Goal: Navigation & Orientation: Find specific page/section

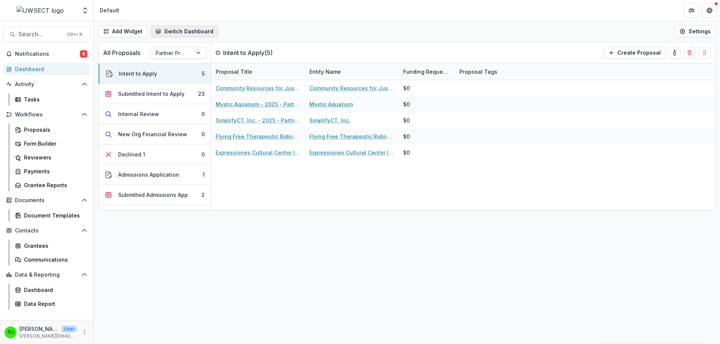
click at [184, 31] on button "Switch Dashboard" at bounding box center [184, 31] width 68 height 12
click at [269, 25] on div "Add Widget Switch Dashboard Default New Dashboard Settings" at bounding box center [407, 31] width 626 height 21
click at [140, 91] on div "Submitted Intent to Apply" at bounding box center [151, 94] width 66 height 8
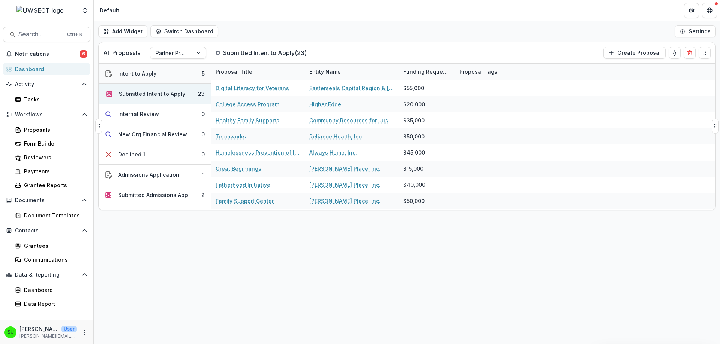
click at [139, 74] on div "Intent to Apply" at bounding box center [137, 74] width 38 height 8
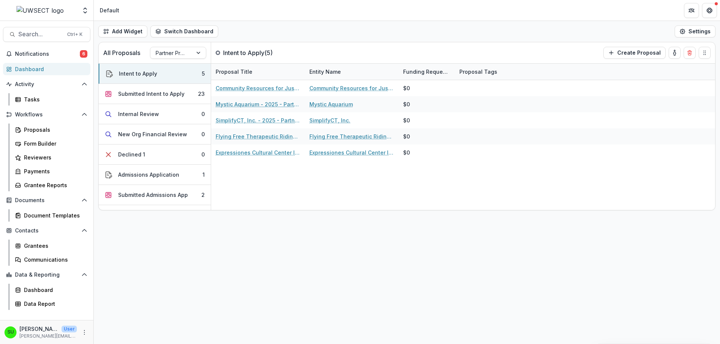
click at [320, 25] on div "Add Widget Switch Dashboard Default New Dashboard Settings" at bounding box center [407, 31] width 626 height 21
click at [163, 97] on div "Submitted Intent to Apply" at bounding box center [151, 94] width 66 height 8
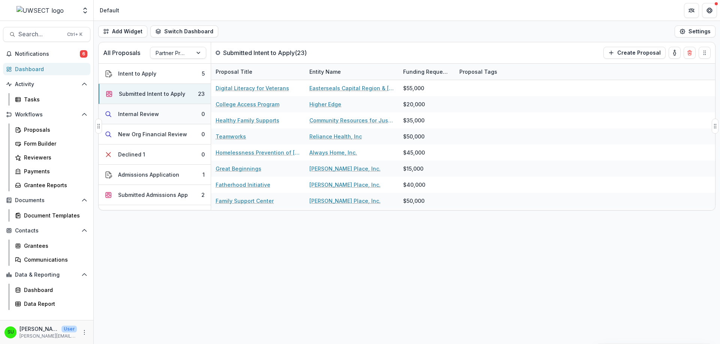
click at [160, 108] on button "Internal Review 0" at bounding box center [155, 114] width 112 height 20
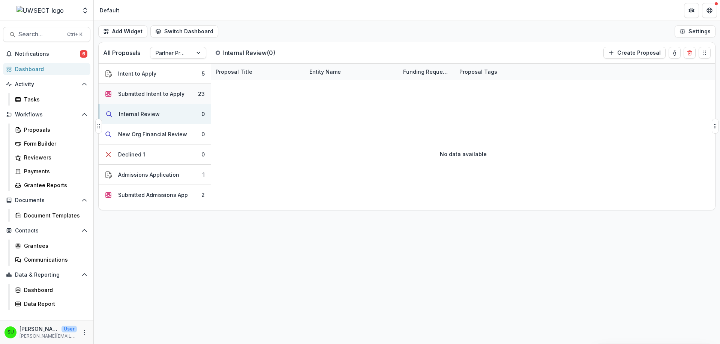
click at [176, 88] on button "Submitted Intent to Apply 23" at bounding box center [155, 94] width 112 height 20
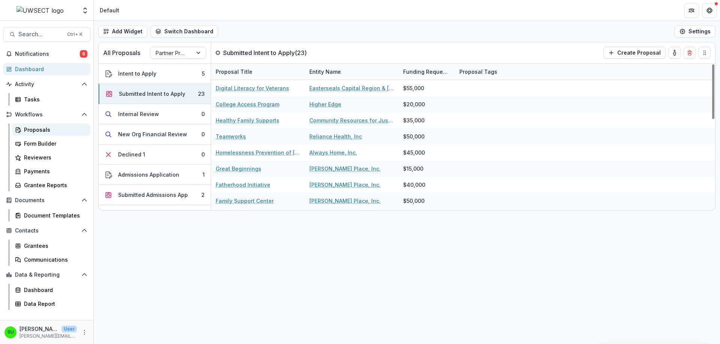
click at [42, 127] on div "Proposals" at bounding box center [54, 130] width 60 height 8
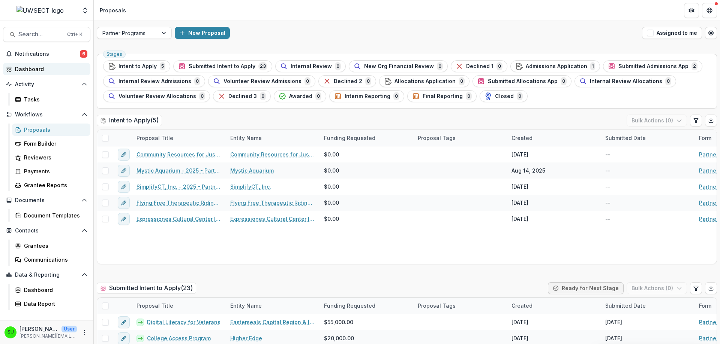
click at [29, 67] on div "Dashboard" at bounding box center [49, 69] width 69 height 8
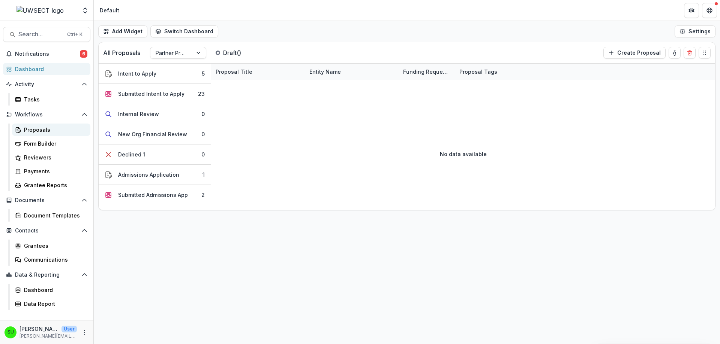
click at [46, 129] on div "Proposals" at bounding box center [54, 130] width 60 height 8
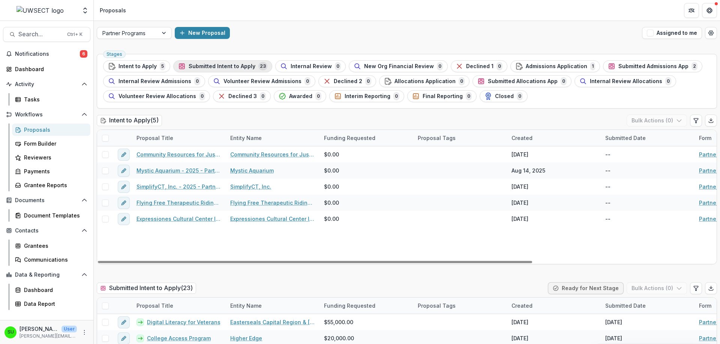
click at [243, 64] on span "Submitted Intent to Apply" at bounding box center [221, 66] width 67 height 6
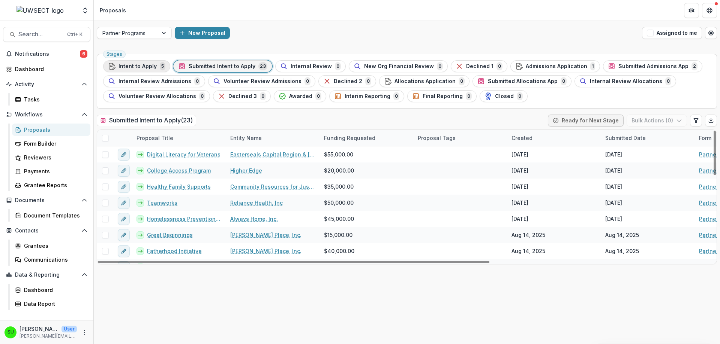
click at [137, 63] on span "Intent to Apply" at bounding box center [137, 66] width 38 height 6
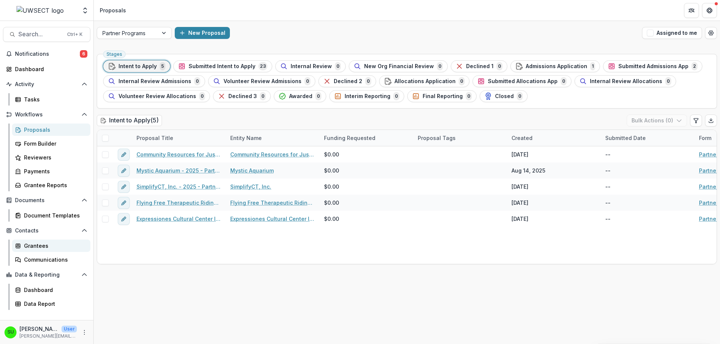
click at [33, 248] on div "Grantees" at bounding box center [54, 246] width 60 height 8
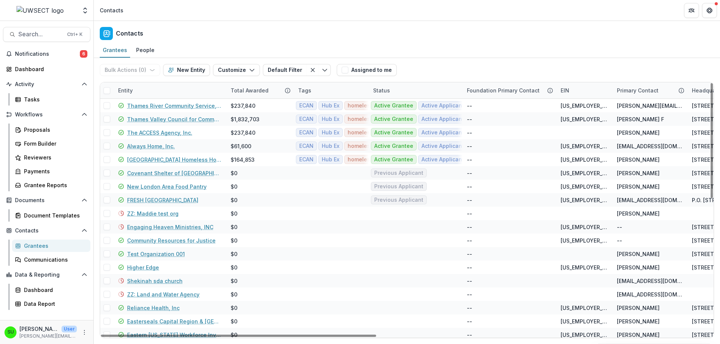
click at [183, 90] on div "Entity" at bounding box center [170, 90] width 112 height 16
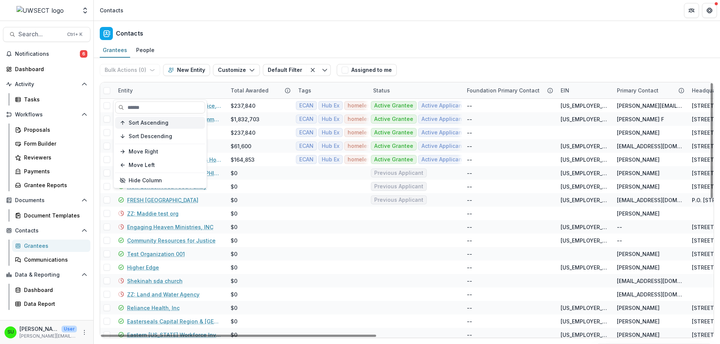
click at [148, 124] on span "Sort Ascending" at bounding box center [149, 123] width 40 height 6
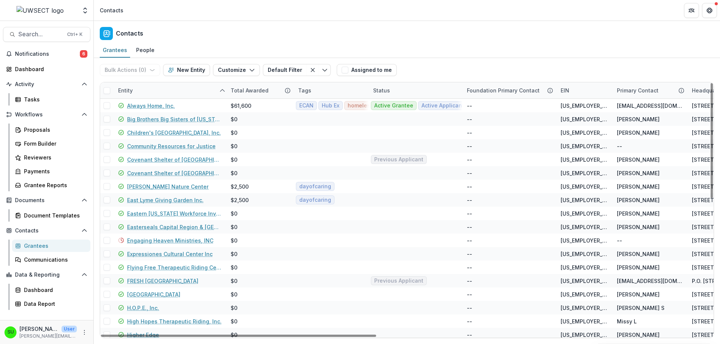
click at [329, 24] on div "Contacts" at bounding box center [407, 32] width 626 height 22
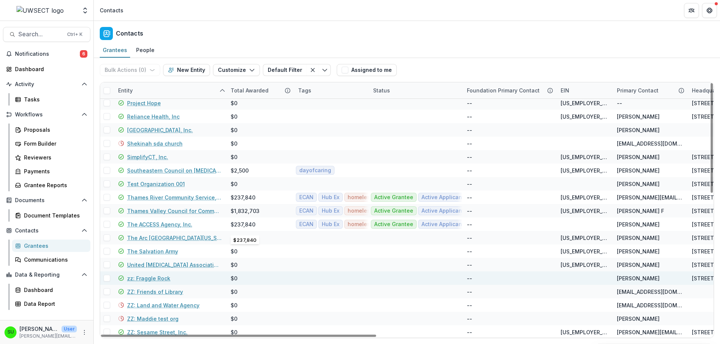
scroll to position [328, 0]
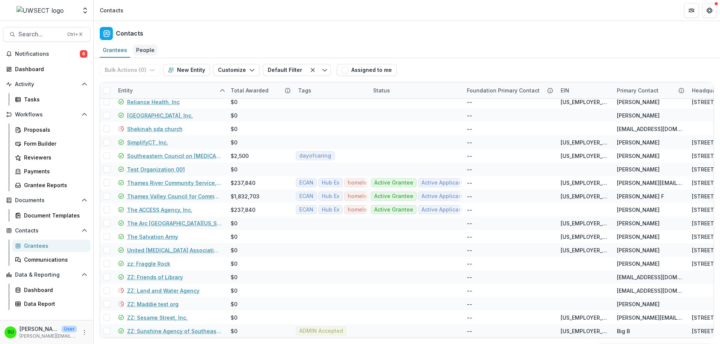
click at [144, 51] on div "People" at bounding box center [145, 50] width 24 height 11
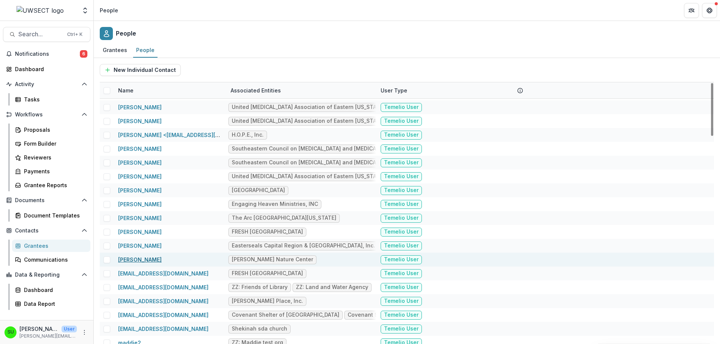
scroll to position [918, 0]
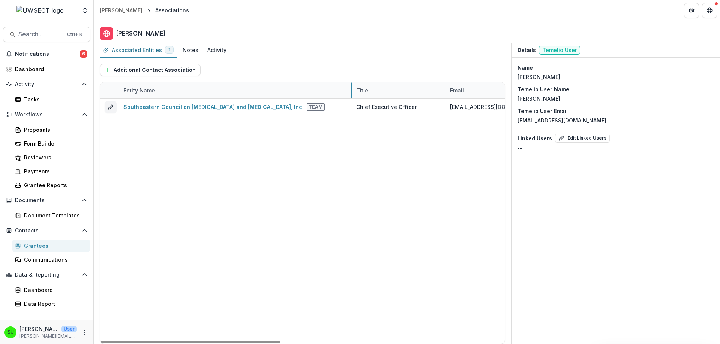
drag, startPoint x: 212, startPoint y: 89, endPoint x: 351, endPoint y: 91, distance: 139.4
drag, startPoint x: 212, startPoint y: 88, endPoint x: 367, endPoint y: 90, distance: 154.4
